Goal: Transaction & Acquisition: Obtain resource

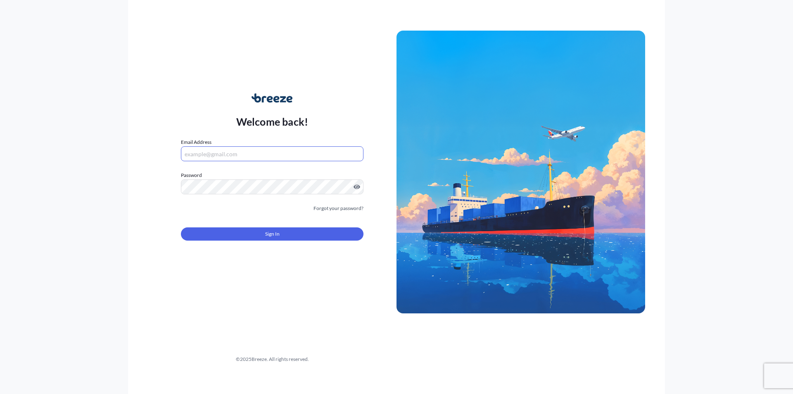
click at [224, 152] on input "Email Address" at bounding box center [272, 153] width 183 height 15
click at [228, 148] on input "Email Address" at bounding box center [272, 153] width 183 height 15
type input "O"
type input "c"
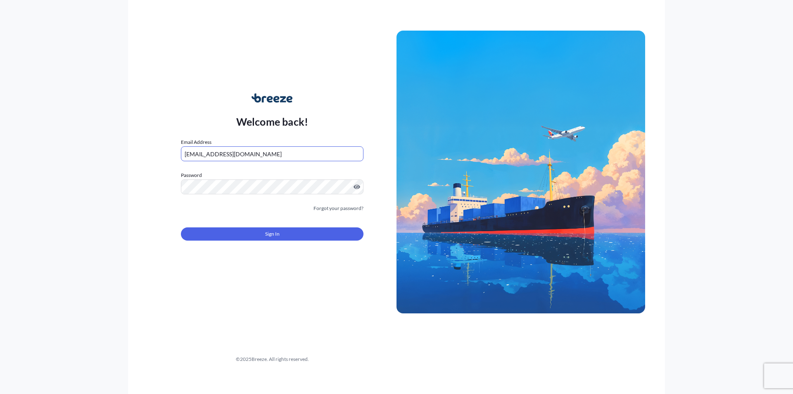
type input "[EMAIL_ADDRESS][DOMAIN_NAME]"
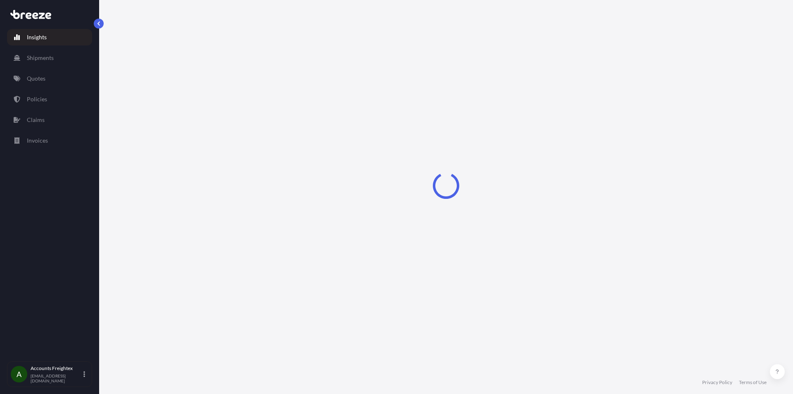
select select "2025"
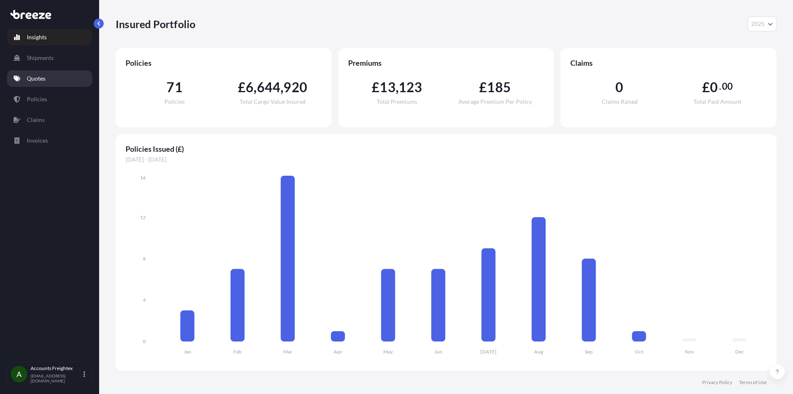
click at [33, 75] on p "Quotes" at bounding box center [36, 78] width 19 height 8
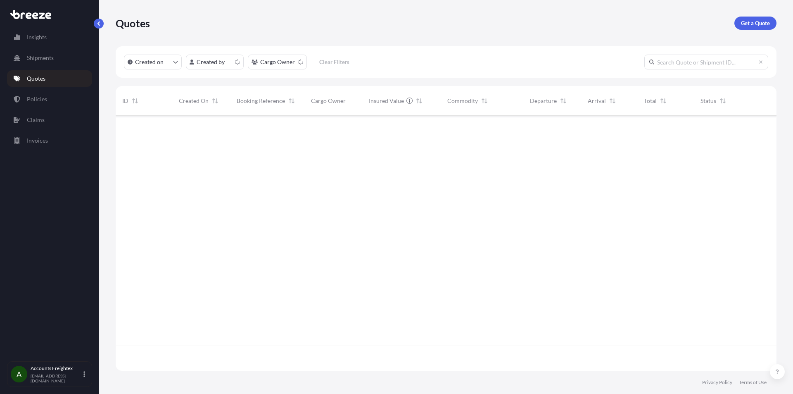
scroll to position [253, 655]
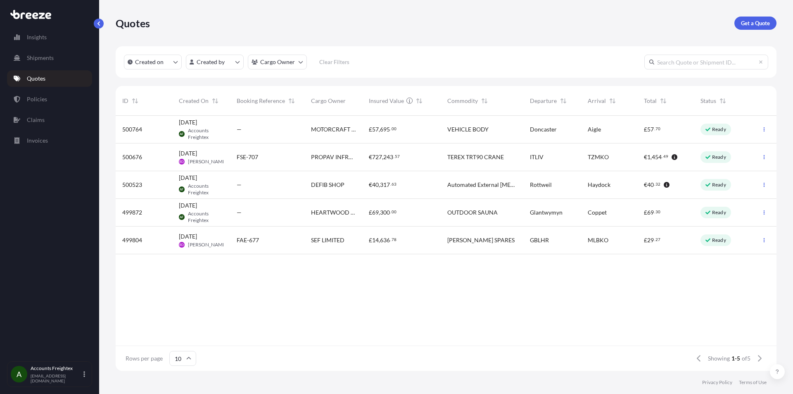
click at [746, 25] on p "Get a Quote" at bounding box center [755, 23] width 29 height 8
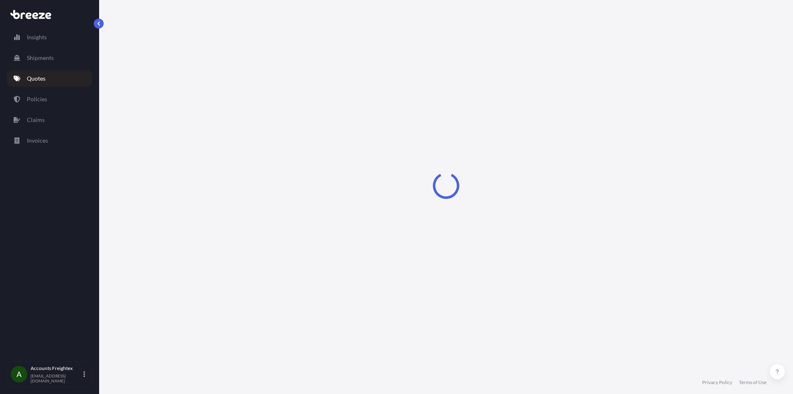
select select "Sea"
select select "1"
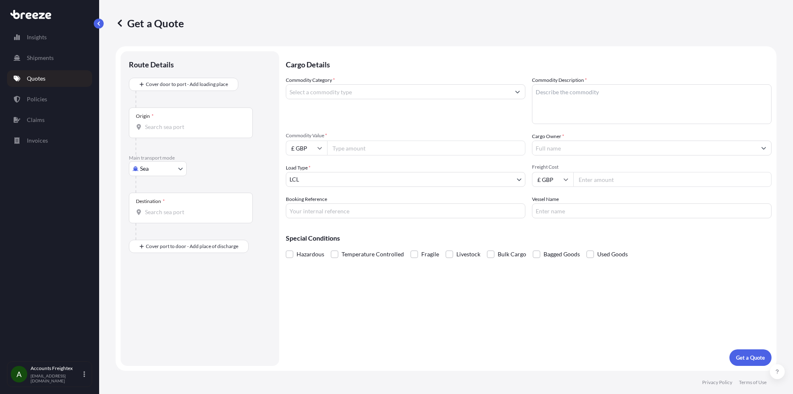
click at [162, 172] on body "Insights Shipments Quotes Policies Claims Invoices A Accounts Freightex [EMAIL_…" at bounding box center [396, 197] width 793 height 394
click at [155, 224] on div "Road" at bounding box center [157, 219] width 51 height 15
select select "Road"
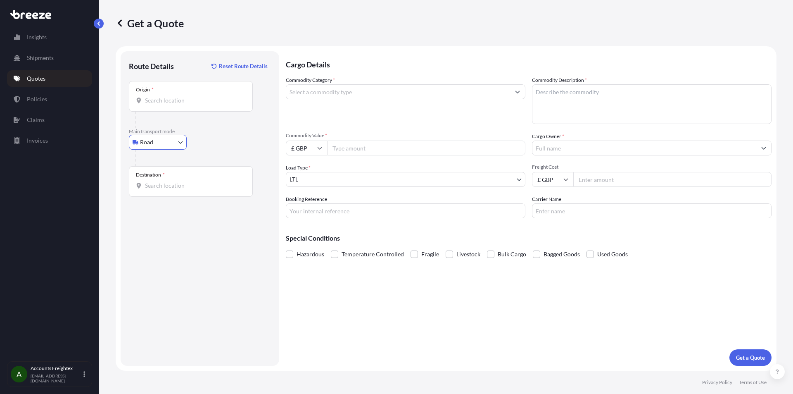
click at [170, 97] on input "Origin *" at bounding box center [194, 100] width 98 height 8
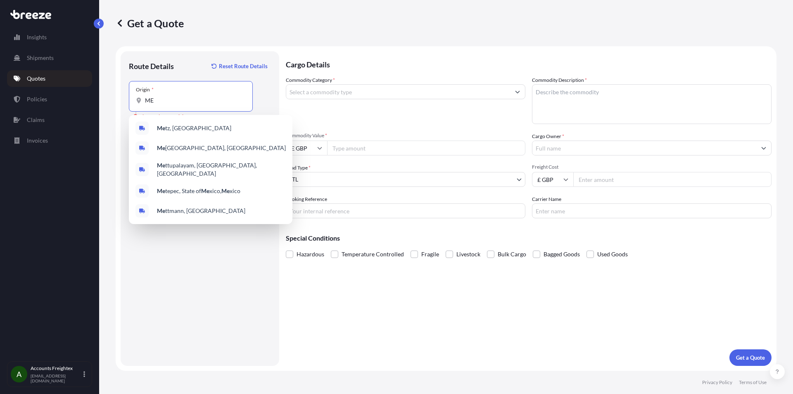
type input "M"
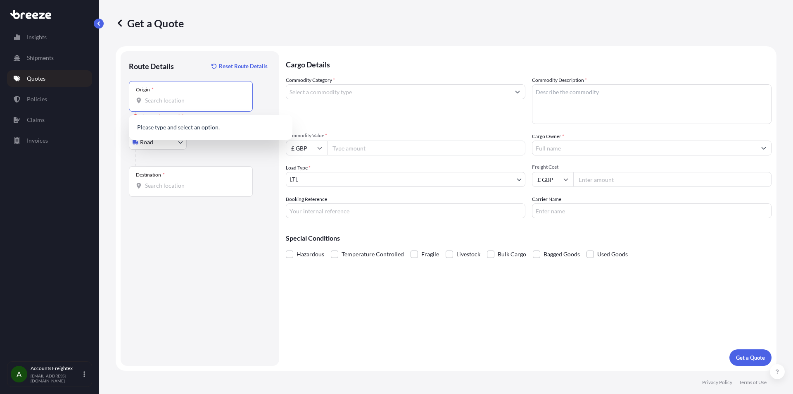
paste input "Primedic Metrax GmbH [STREET_ADDRESS]"
click at [147, 100] on input "Primedic Metrax GmbH [STREET_ADDRESS]" at bounding box center [194, 100] width 98 height 8
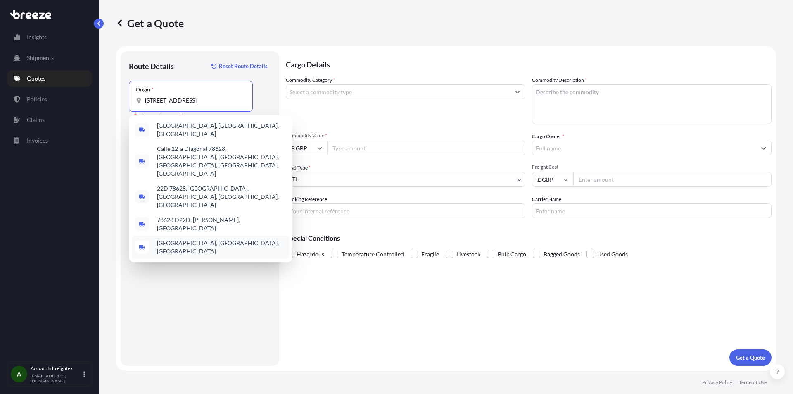
click at [209, 239] on span "[GEOGRAPHIC_DATA], [GEOGRAPHIC_DATA], [GEOGRAPHIC_DATA]" at bounding box center [221, 247] width 129 height 17
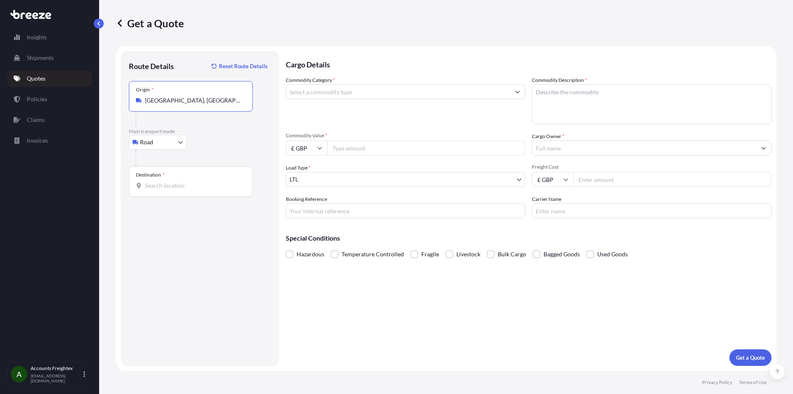
type input "[GEOGRAPHIC_DATA], [GEOGRAPHIC_DATA], [GEOGRAPHIC_DATA]"
click at [168, 180] on div "Destination *" at bounding box center [191, 181] width 124 height 31
click at [168, 181] on input "Destination *" at bounding box center [194, 185] width 98 height 8
click at [219, 185] on input "Destination * Please select a destination" at bounding box center [194, 185] width 98 height 8
paste input "[STREET_ADDRESS]"
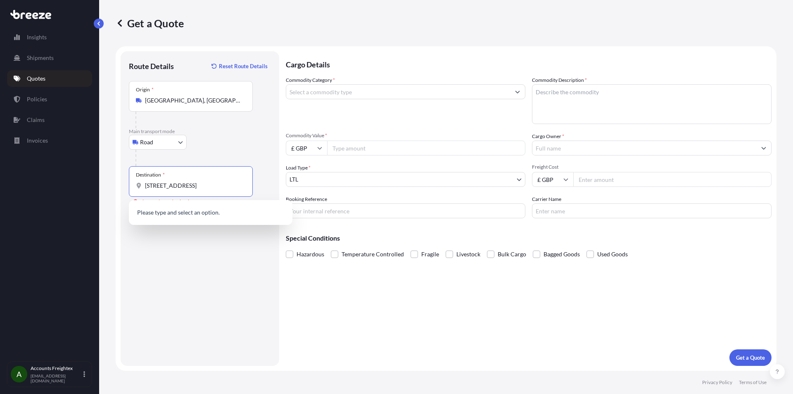
scroll to position [0, 80]
click at [150, 188] on input "[STREET_ADDRESS]" at bounding box center [194, 185] width 98 height 8
click at [163, 210] on span "[STREET_ADDRESS][PERSON_NAME]" at bounding box center [206, 213] width 98 height 8
type input "[STREET_ADDRESS][PERSON_NAME]"
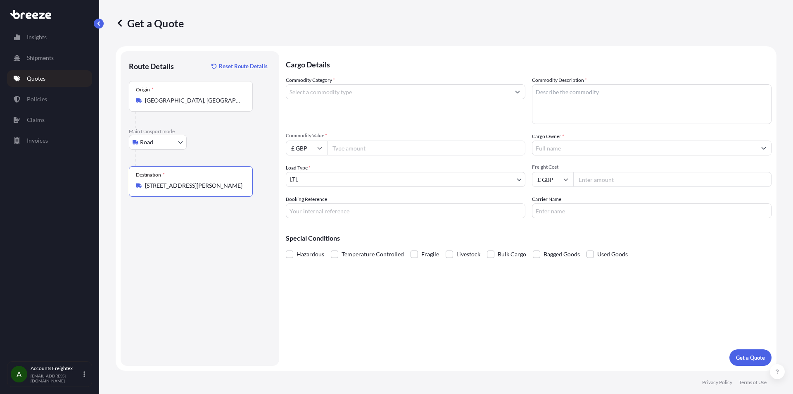
click at [352, 100] on div "Commodity Category *" at bounding box center [406, 100] width 240 height 48
click at [350, 95] on input "Commodity Category *" at bounding box center [398, 91] width 224 height 15
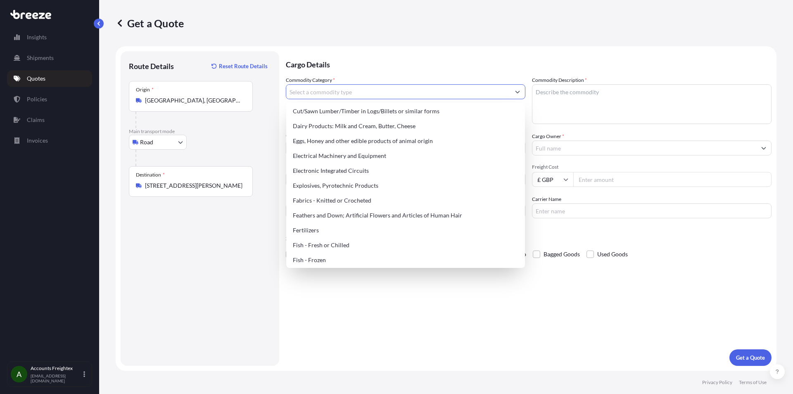
scroll to position [455, 0]
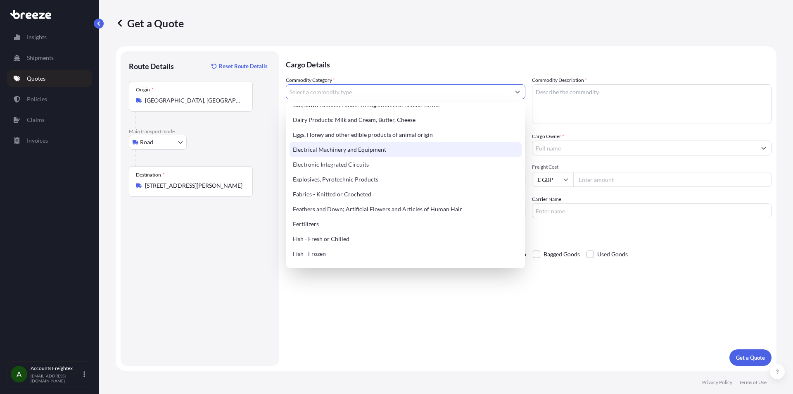
click at [387, 147] on div "Electrical Machinery and Equipment" at bounding box center [406, 149] width 232 height 15
type input "Electrical Machinery and Equipment"
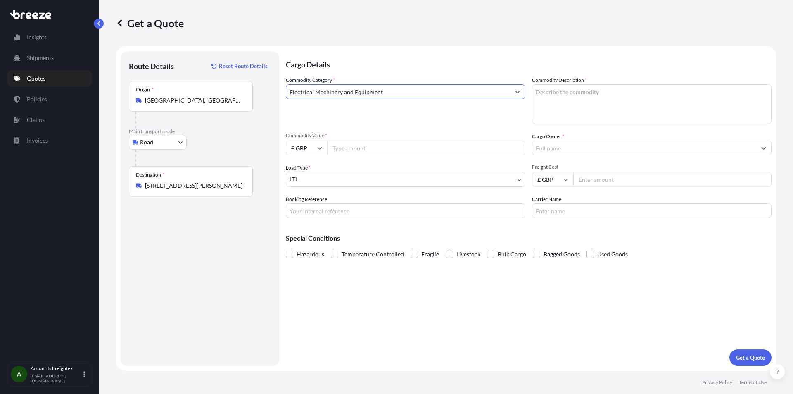
click at [577, 90] on textarea "Commodity Description *" at bounding box center [652, 104] width 240 height 40
type textarea "DEFIBS"
click at [360, 147] on input "Commodity Value *" at bounding box center [426, 148] width 198 height 15
click at [310, 151] on input "£ GBP" at bounding box center [306, 148] width 41 height 15
click at [305, 172] on div "€ EUR" at bounding box center [306, 171] width 35 height 16
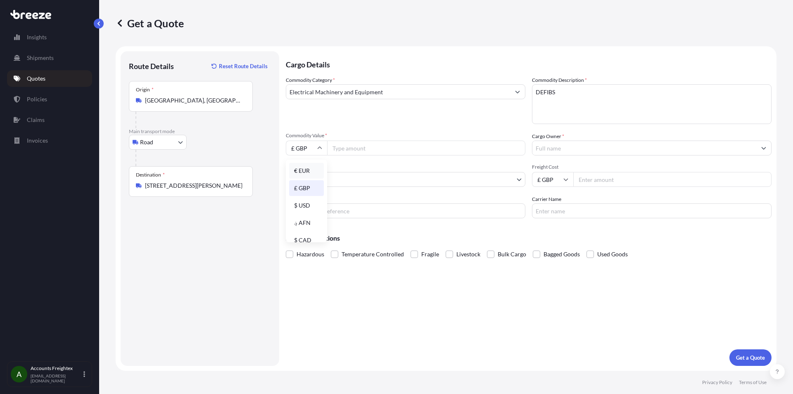
type input "€ EUR"
click at [354, 152] on input "Commodity Value *" at bounding box center [426, 148] width 198 height 15
type input "10500"
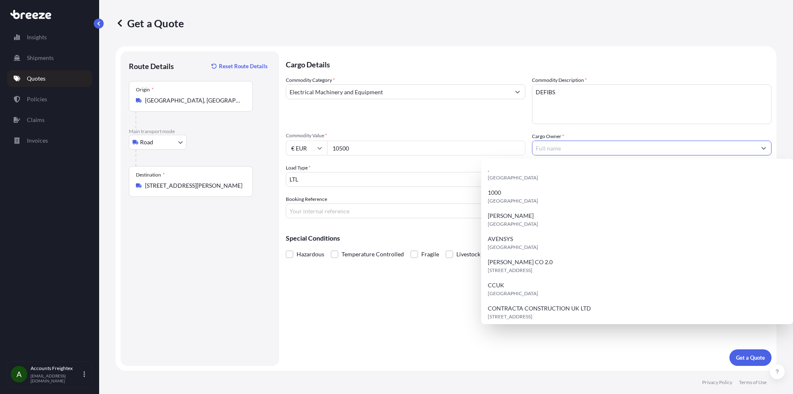
click at [547, 153] on input "Cargo Owner *" at bounding box center [645, 148] width 224 height 15
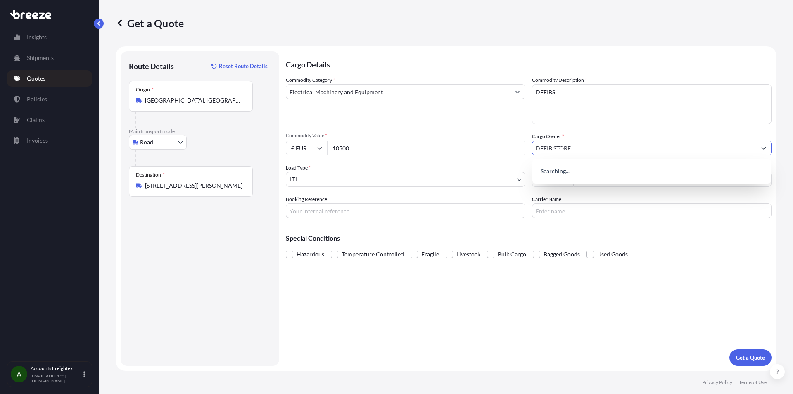
type input "DEFIB STORE"
click at [584, 181] on input "Freight Cost" at bounding box center [673, 179] width 198 height 15
click at [601, 178] on input "Freight Cost" at bounding box center [673, 179] width 198 height 15
type input "550"
click at [290, 255] on span at bounding box center [289, 253] width 7 height 7
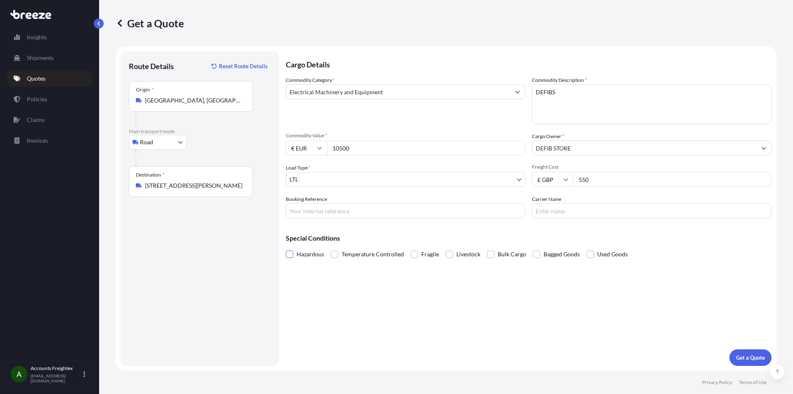
click at [286, 248] on input "Hazardous" at bounding box center [286, 248] width 0 height 0
drag, startPoint x: 766, startPoint y: 345, endPoint x: 757, endPoint y: 351, distance: 10.7
click at [762, 347] on div "Cargo Details Commodity Category * Electrical Machinery and Equipment Commodity…" at bounding box center [529, 208] width 486 height 314
click at [757, 351] on button "Get a Quote" at bounding box center [751, 357] width 42 height 17
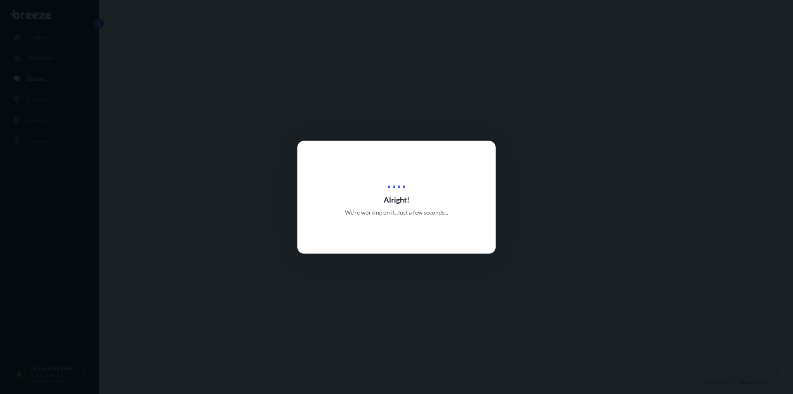
select select "Road"
select select "1"
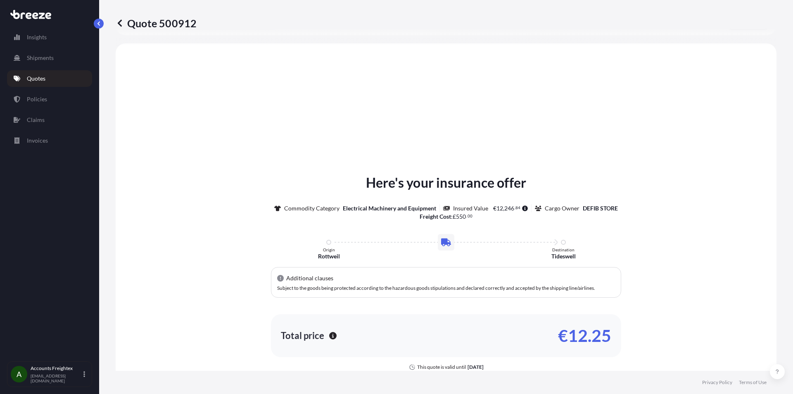
scroll to position [249, 0]
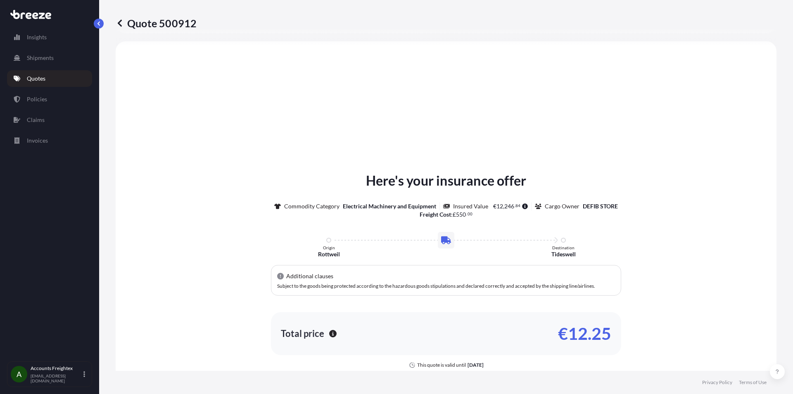
click at [44, 81] on p "Quotes" at bounding box center [36, 78] width 19 height 8
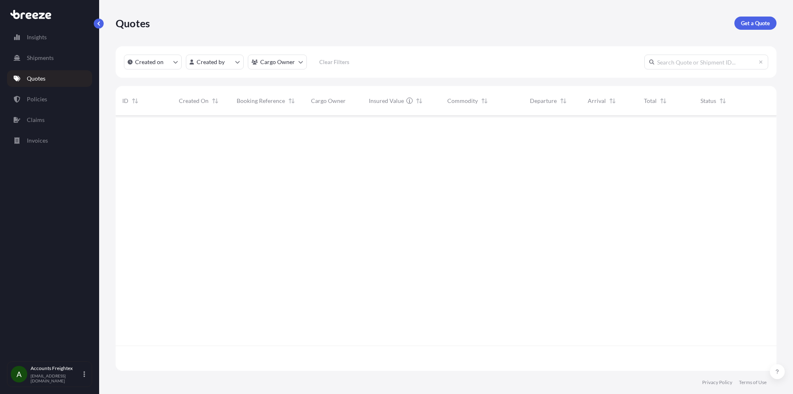
scroll to position [253, 655]
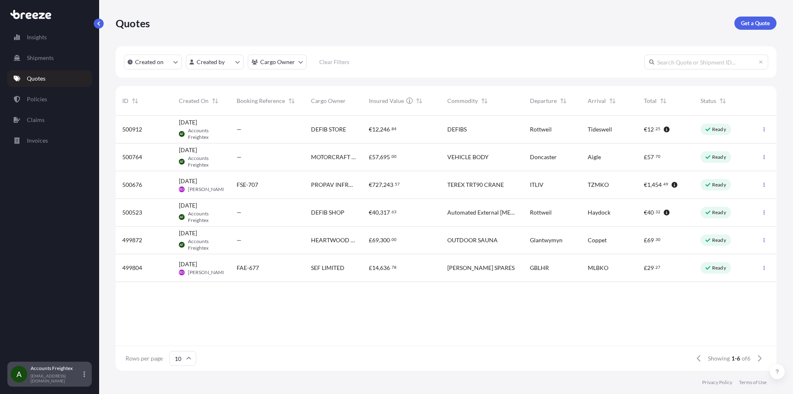
click at [83, 375] on icon at bounding box center [84, 374] width 2 height 7
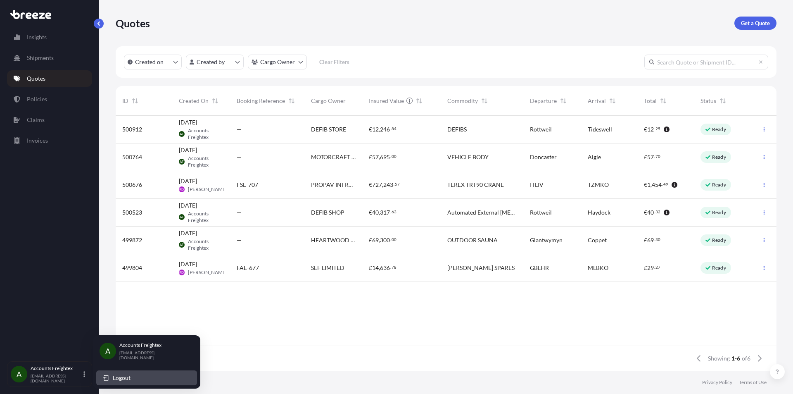
click at [108, 374] on icon "button" at bounding box center [106, 377] width 7 height 7
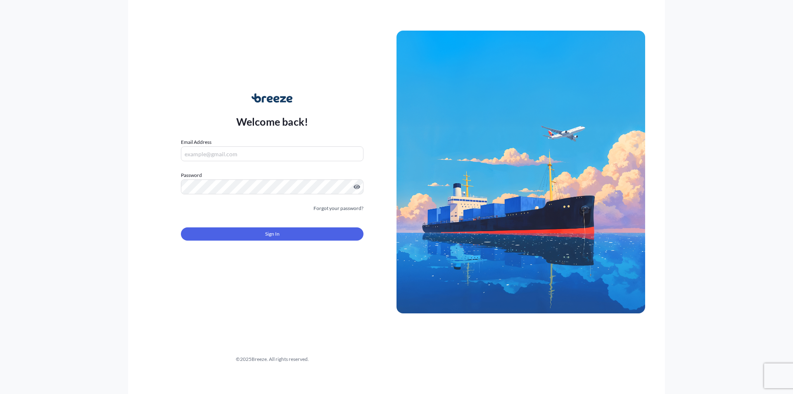
click at [212, 144] on div "Email Address" at bounding box center [272, 149] width 183 height 23
click at [214, 153] on input "Email Address" at bounding box center [272, 153] width 183 height 15
click at [216, 156] on input "Email Address" at bounding box center [272, 153] width 183 height 15
type input "n"
type input "A"
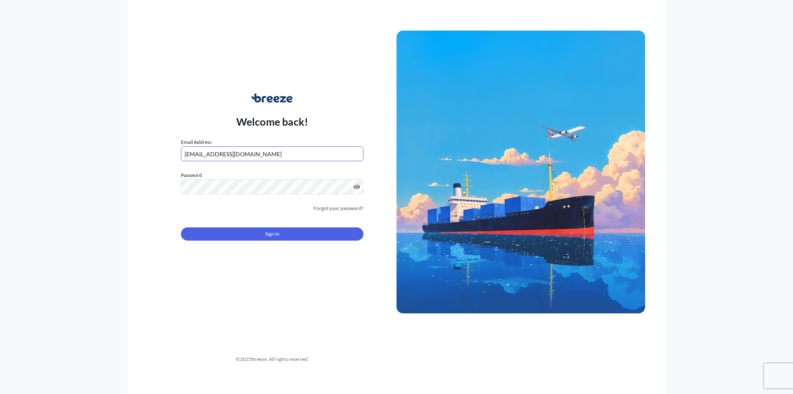
type input "[EMAIL_ADDRESS][DOMAIN_NAME]"
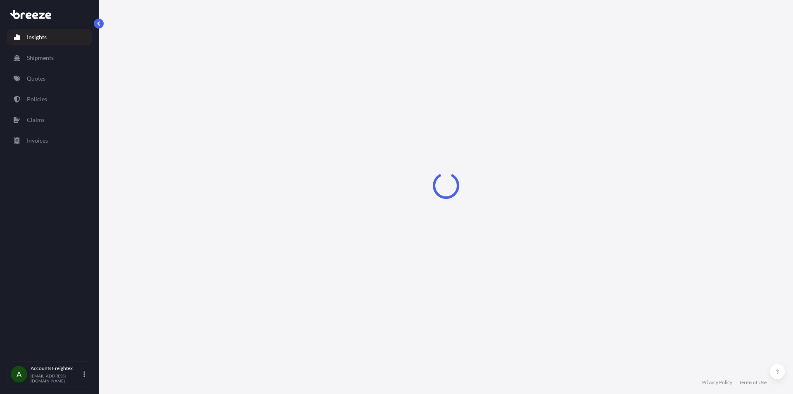
select select "2025"
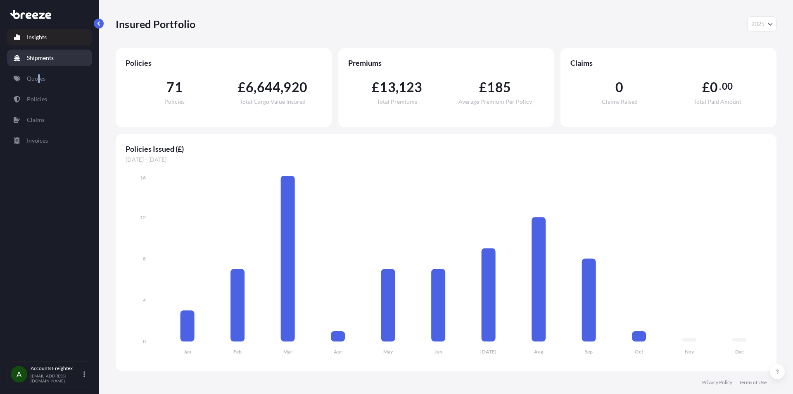
click at [39, 71] on div "Insights Shipments Quotes Policies Claims Invoices" at bounding box center [49, 191] width 85 height 340
click at [41, 73] on link "Quotes" at bounding box center [49, 78] width 85 height 17
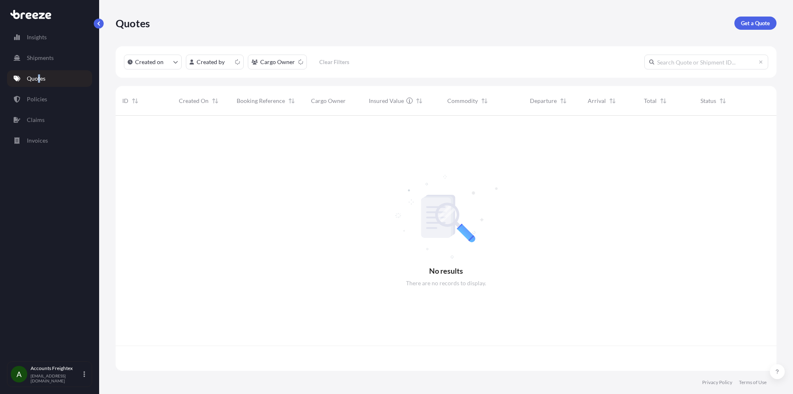
scroll to position [253, 655]
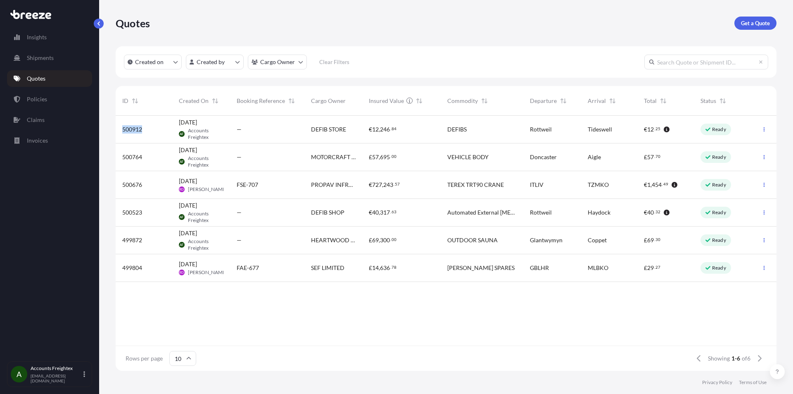
drag, startPoint x: 152, startPoint y: 131, endPoint x: 116, endPoint y: 129, distance: 36.0
click at [116, 129] on div "500912" at bounding box center [144, 130] width 57 height 28
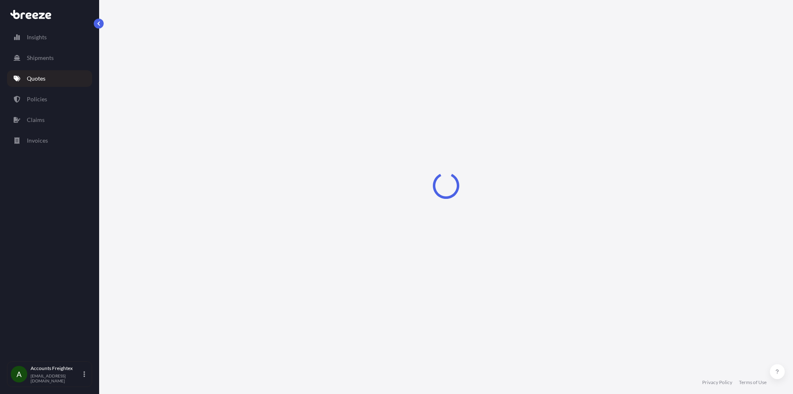
select select "Road"
select select "1"
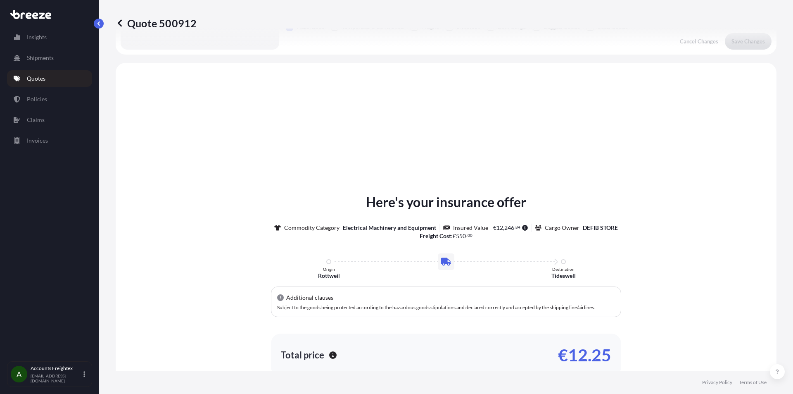
scroll to position [249, 0]
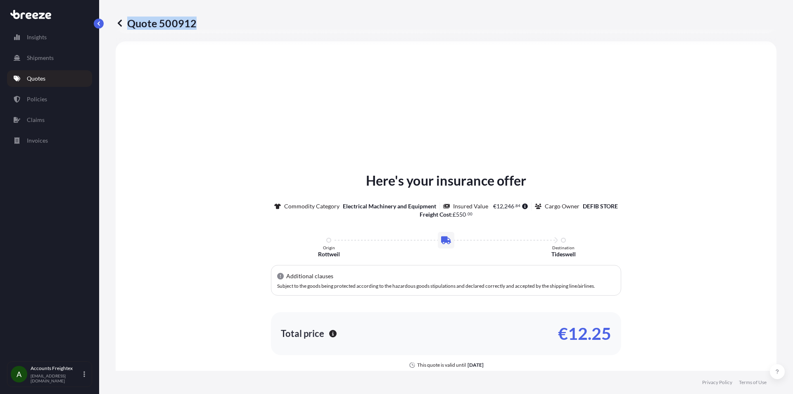
drag, startPoint x: 200, startPoint y: 27, endPoint x: 195, endPoint y: 25, distance: 6.1
click at [195, 25] on div "Quote 500912" at bounding box center [446, 23] width 661 height 13
click at [201, 24] on div "Quote 500912" at bounding box center [446, 23] width 661 height 13
drag, startPoint x: 201, startPoint y: 24, endPoint x: 157, endPoint y: 23, distance: 43.4
click at [157, 23] on div "Quote 500912" at bounding box center [446, 23] width 661 height 13
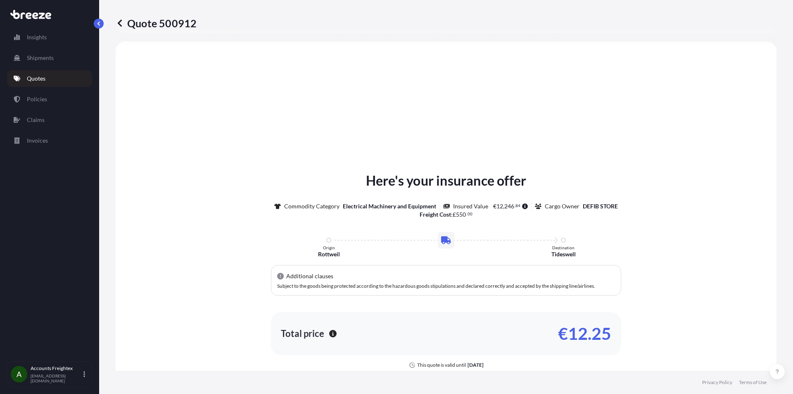
click at [169, 24] on p "Quote 500912" at bounding box center [156, 23] width 81 height 13
drag, startPoint x: 161, startPoint y: 23, endPoint x: 195, endPoint y: 26, distance: 34.8
click at [195, 26] on p "Quote 500912" at bounding box center [156, 23] width 81 height 13
copy p "500912"
